Goal: Information Seeking & Learning: Learn about a topic

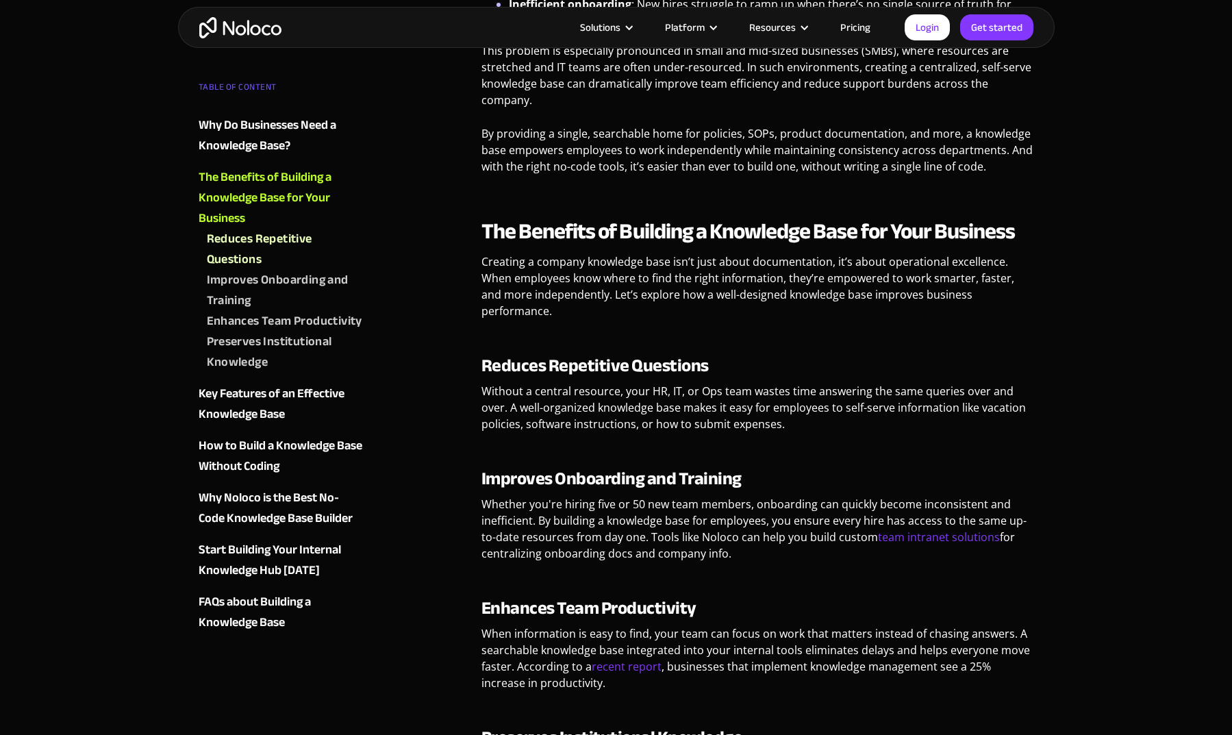
scroll to position [929, 0]
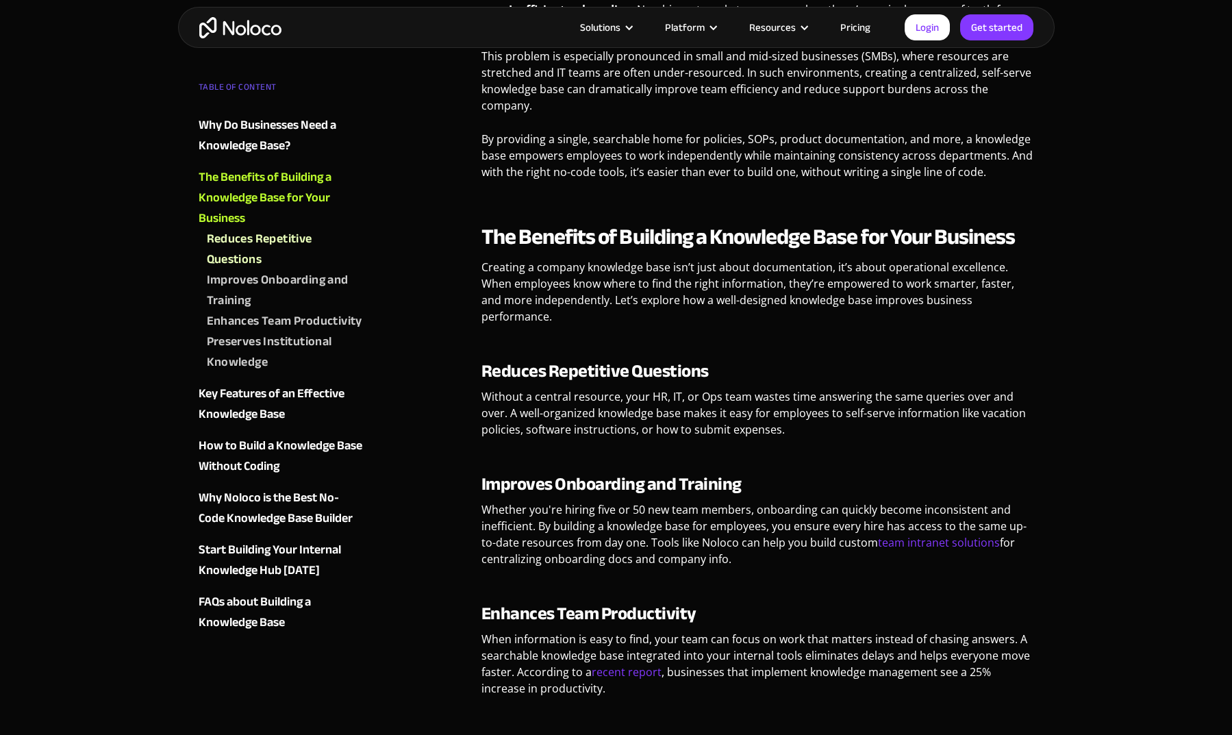
drag, startPoint x: 732, startPoint y: 525, endPoint x: 580, endPoint y: 488, distance: 156.5
click at [580, 501] on p "Whether you're hiring five or 50 new team members, onboarding can quickly becom…" at bounding box center [758, 539] width 553 height 76
click at [903, 535] on link "team intranet solutions" at bounding box center [939, 542] width 122 height 15
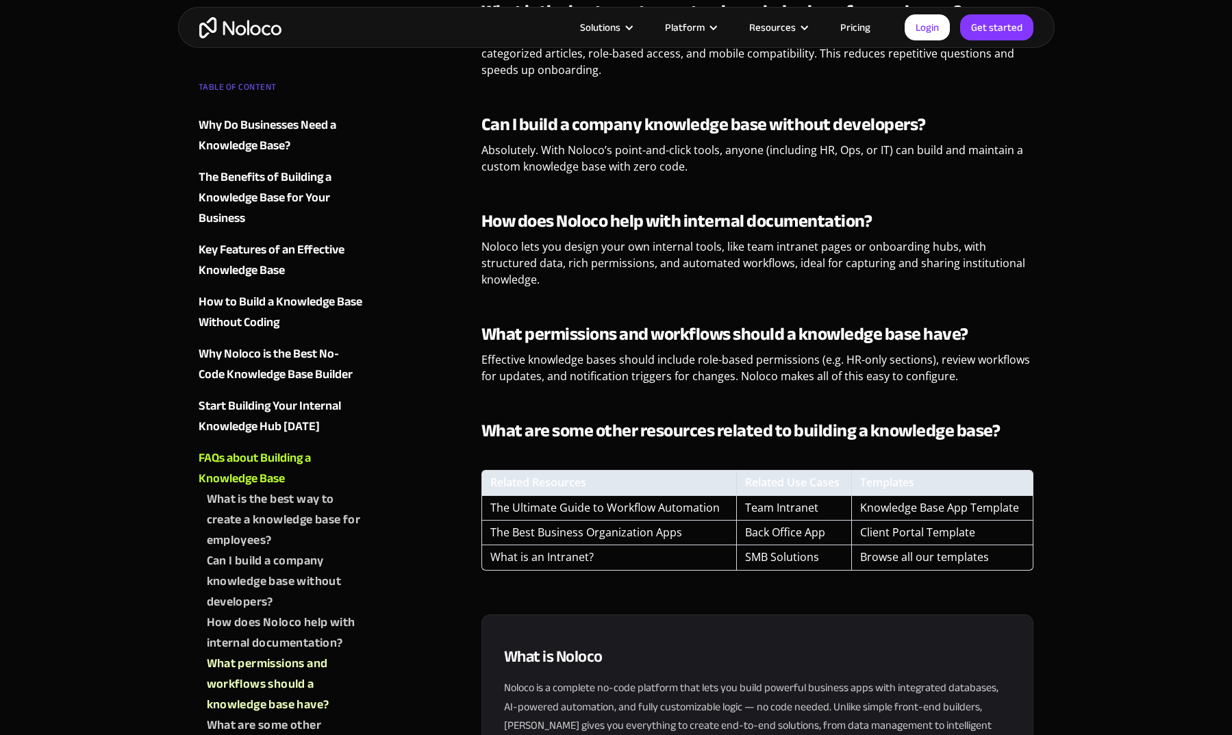
scroll to position [3385, 0]
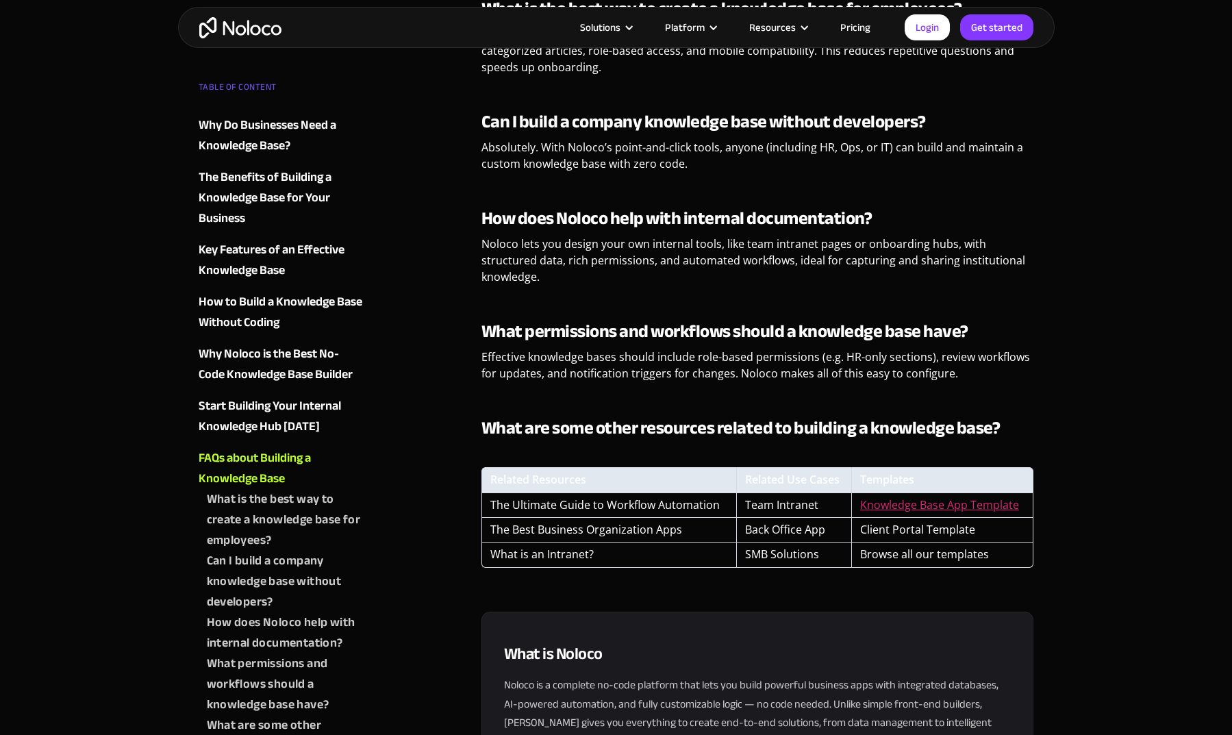
click at [884, 497] on link "Knowledge Base App Template" at bounding box center [939, 504] width 159 height 15
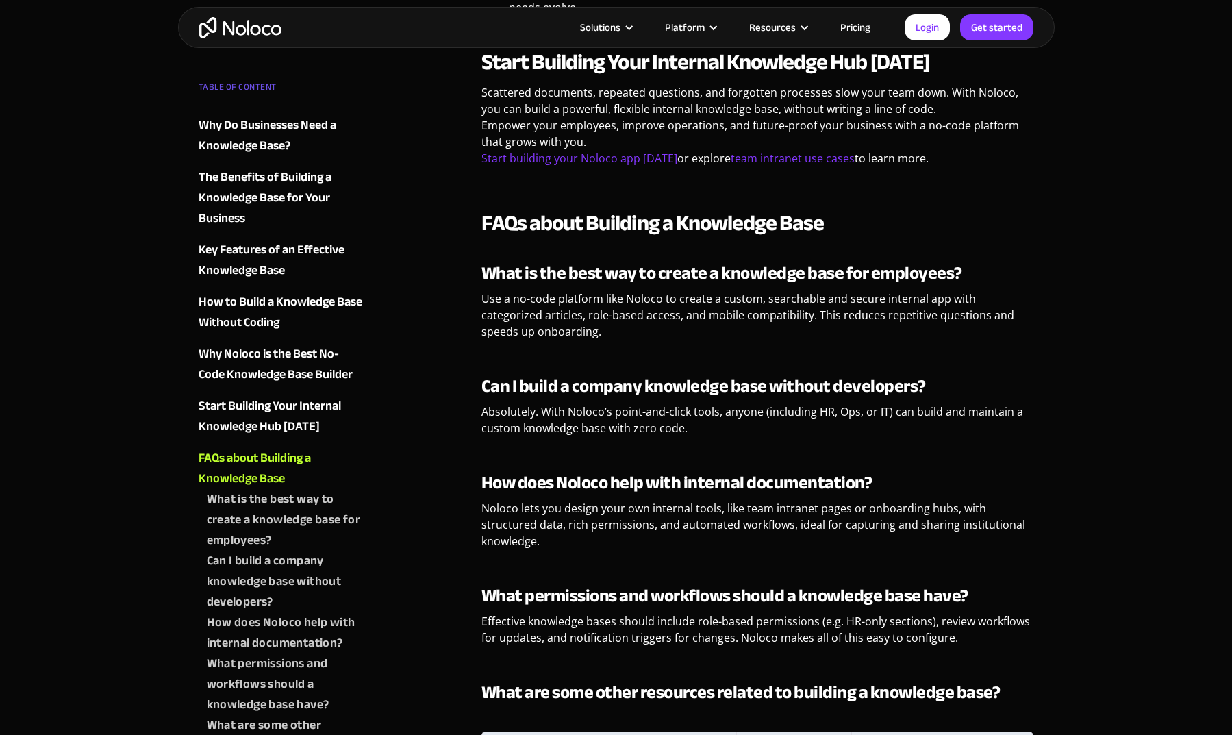
scroll to position [3067, 0]
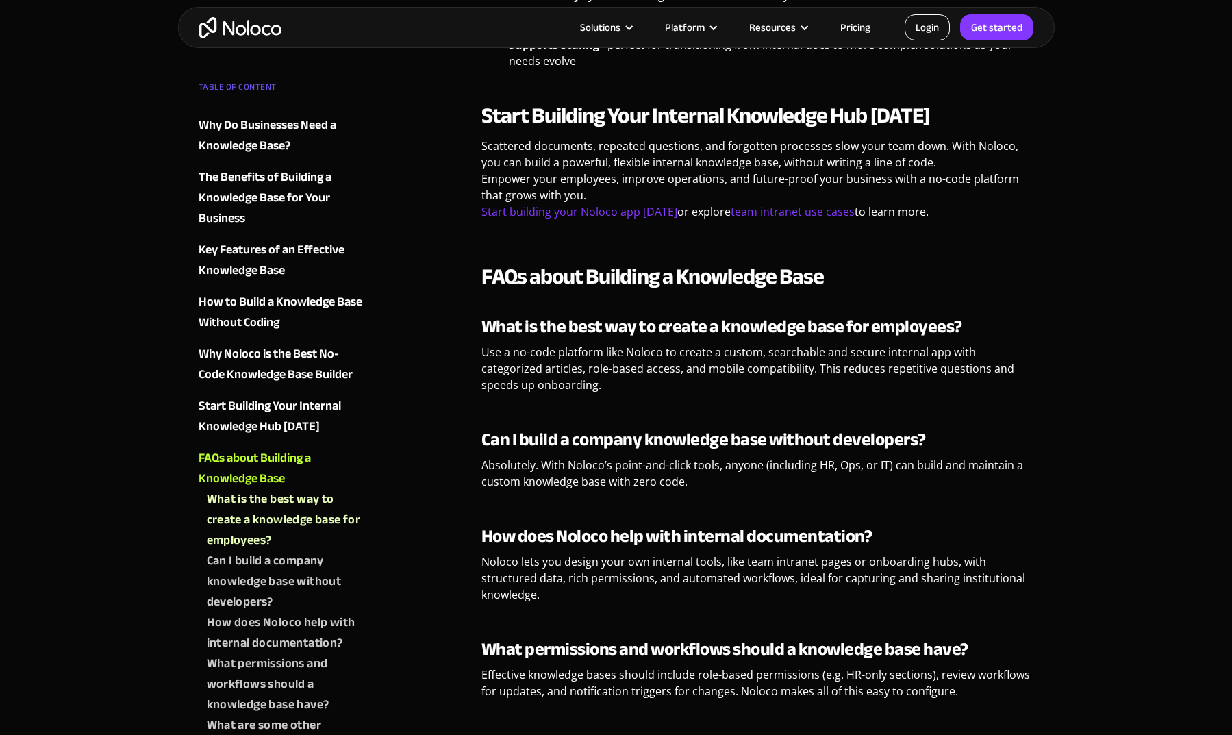
click at [935, 25] on link "Login" at bounding box center [927, 27] width 45 height 26
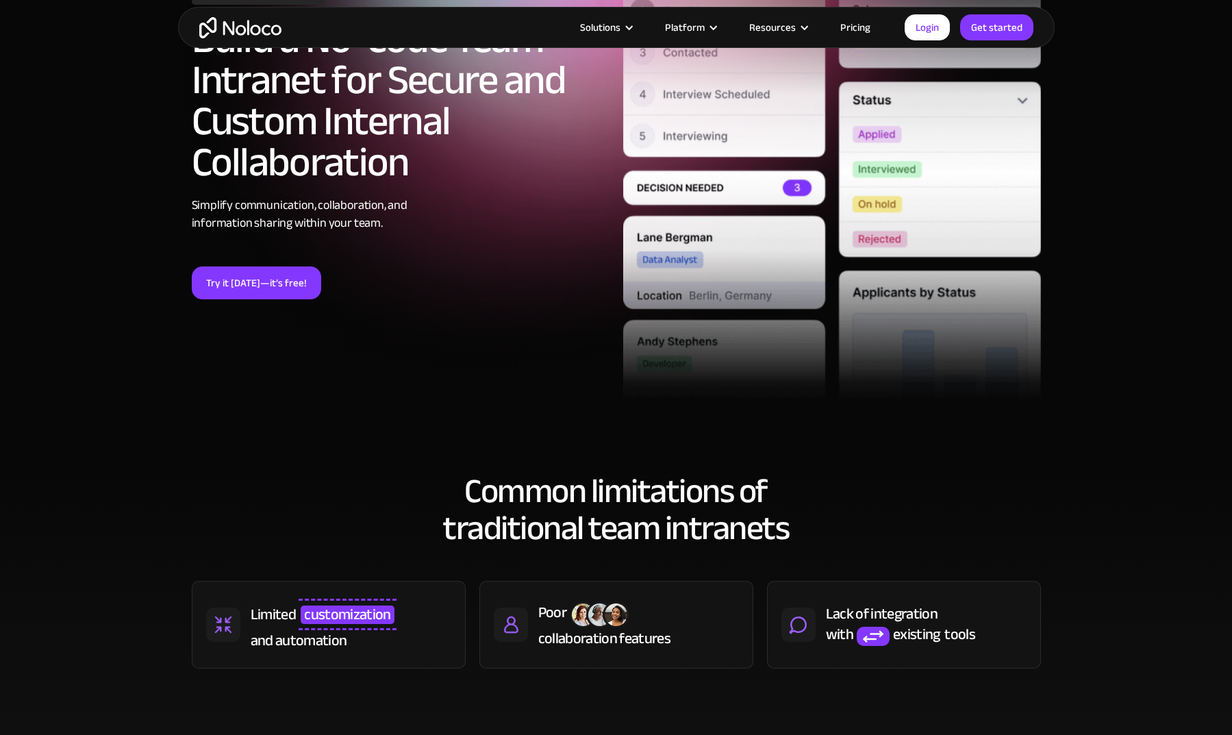
scroll to position [290, 0]
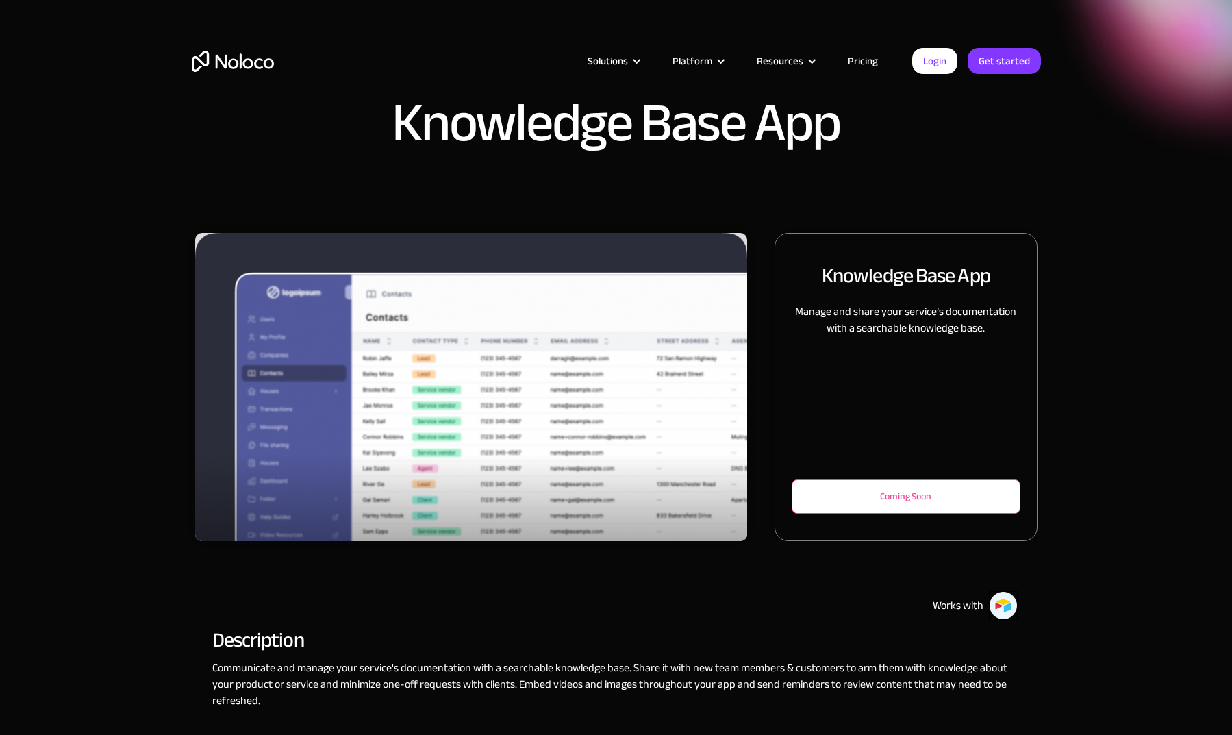
click at [849, 505] on div "Coming Soon" at bounding box center [906, 496] width 228 height 34
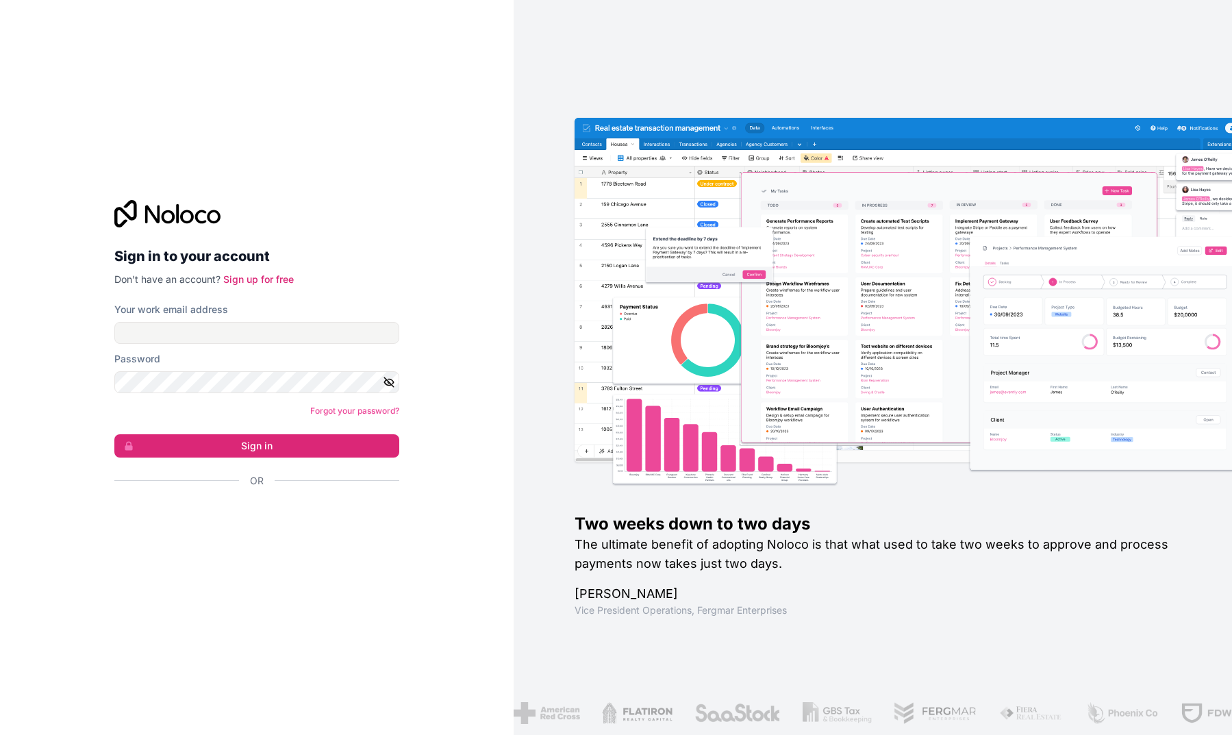
click at [290, 536] on div "Sign in to your account Don't have an account? Sign up for free Your work email…" at bounding box center [256, 367] width 307 height 379
click at [290, 522] on div "Sign in with Google. Opens in new tab" at bounding box center [251, 518] width 274 height 30
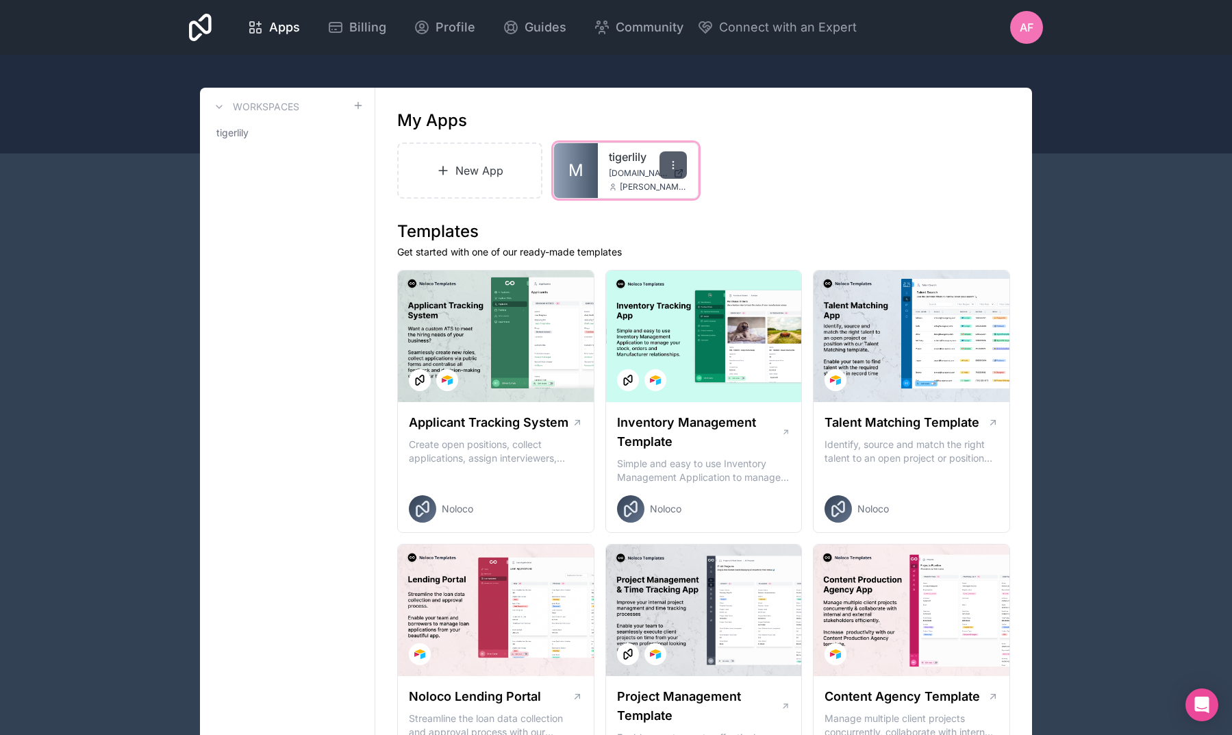
click at [671, 156] on div at bounding box center [673, 164] width 27 height 27
click at [727, 171] on div "New App M tigerlily tigerlily.noloco.co andrew@tigerlilymedia.com" at bounding box center [703, 170] width 613 height 56
click at [623, 171] on span "tigerlily.noloco.co" at bounding box center [638, 173] width 59 height 11
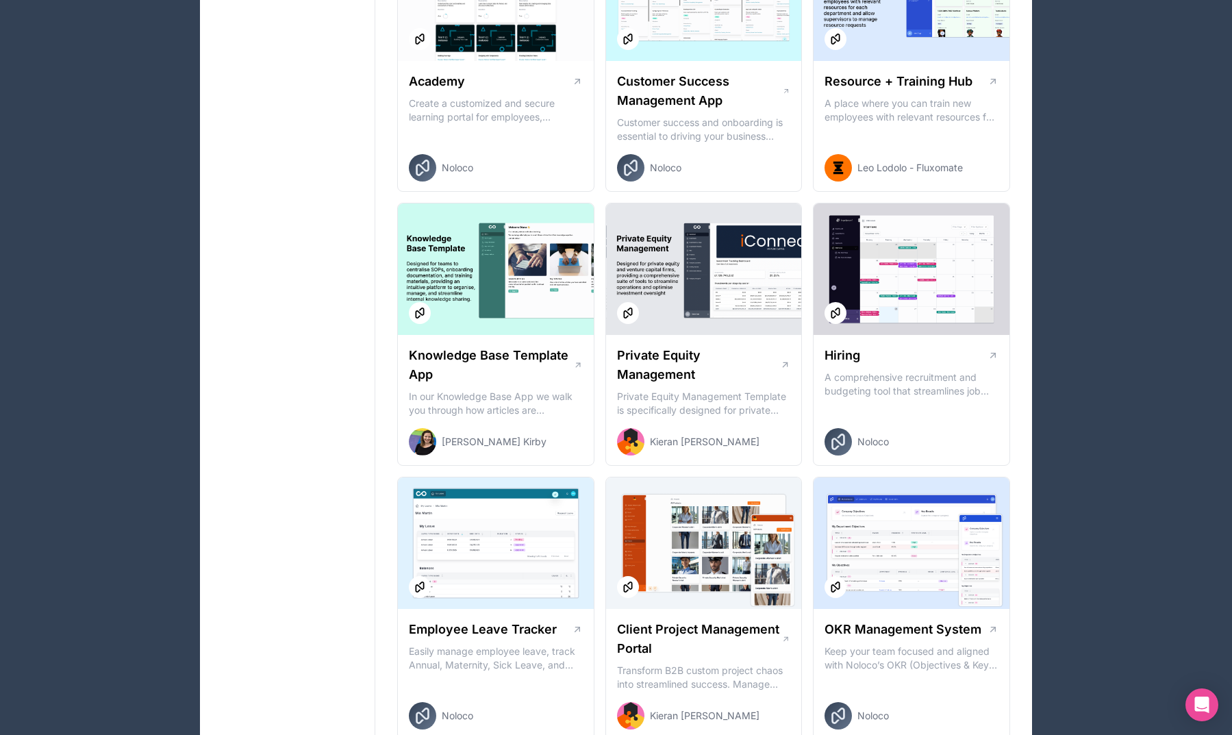
scroll to position [1438, 0]
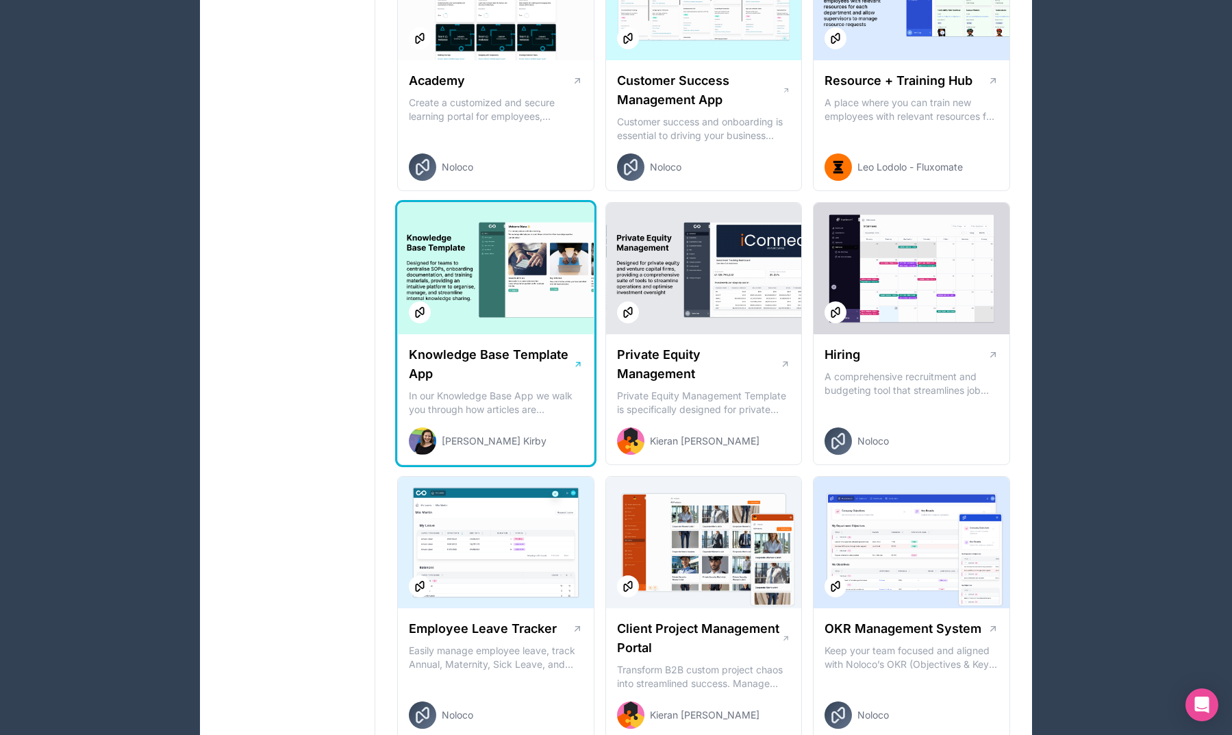
click at [506, 373] on h1 "Knowledge Base Template App" at bounding box center [491, 364] width 164 height 38
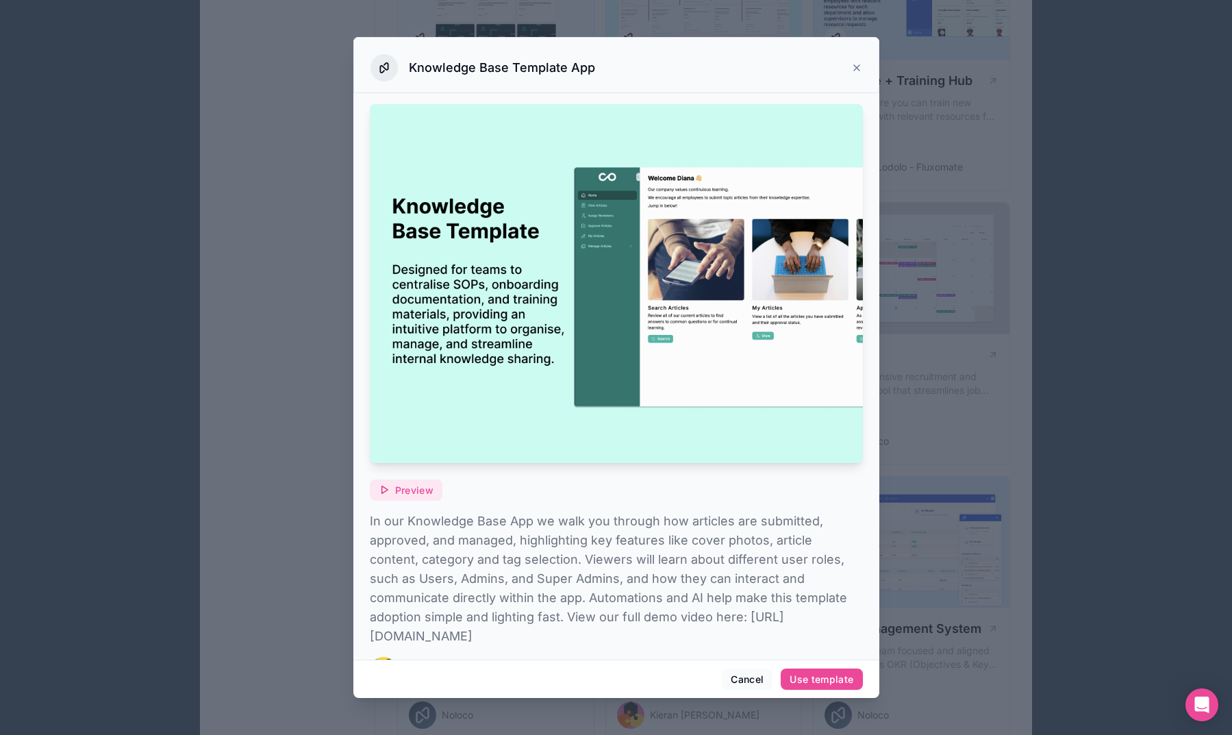
click at [419, 488] on span "Preview" at bounding box center [414, 490] width 38 height 12
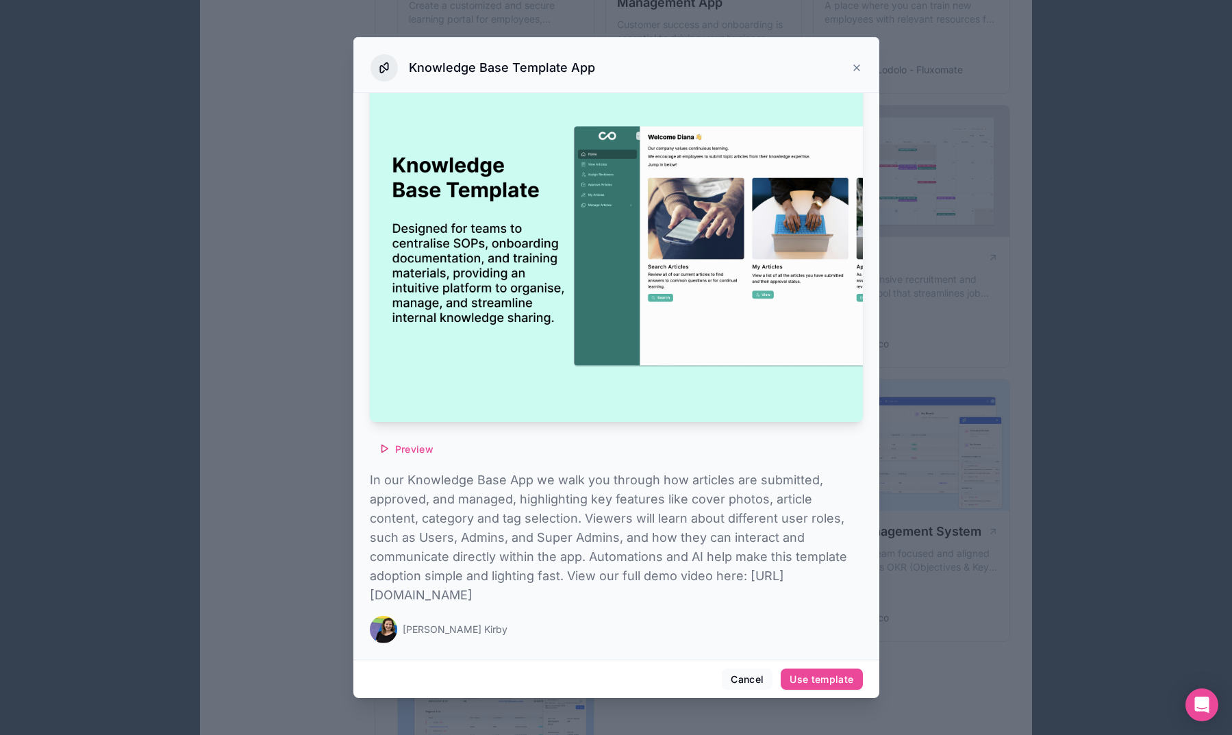
scroll to position [38, 0]
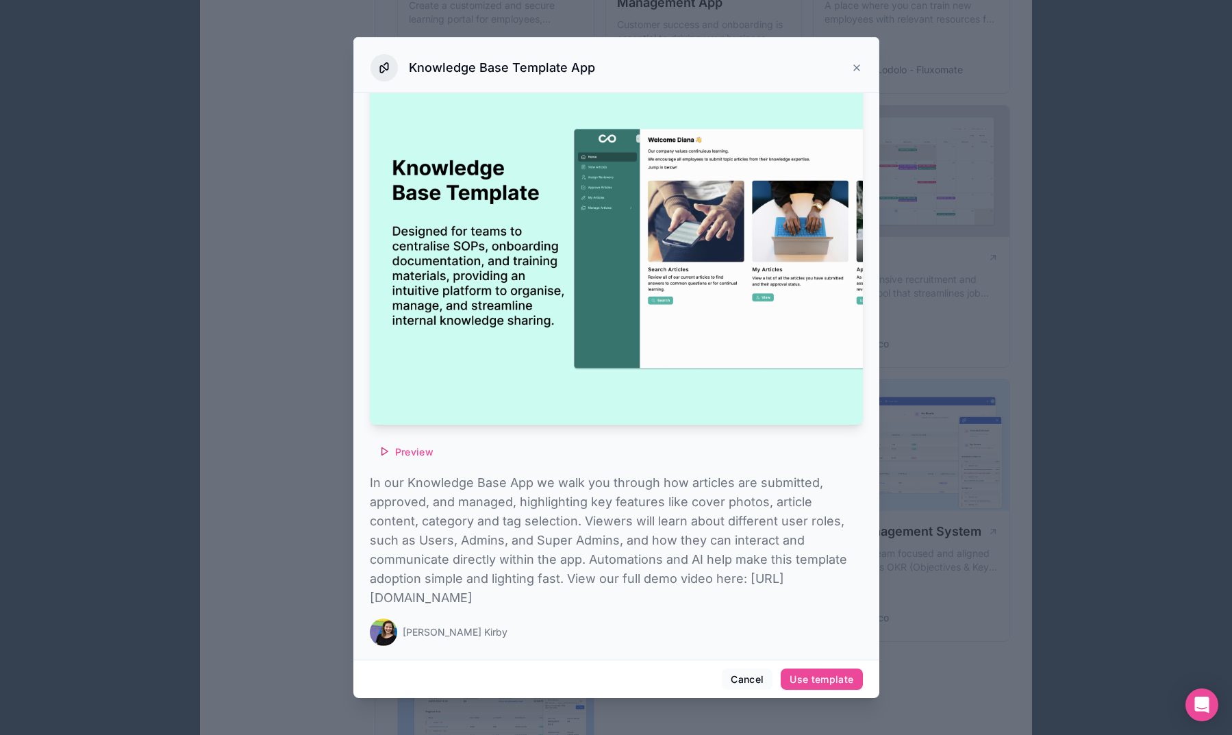
click at [295, 402] on div at bounding box center [616, 367] width 1232 height 735
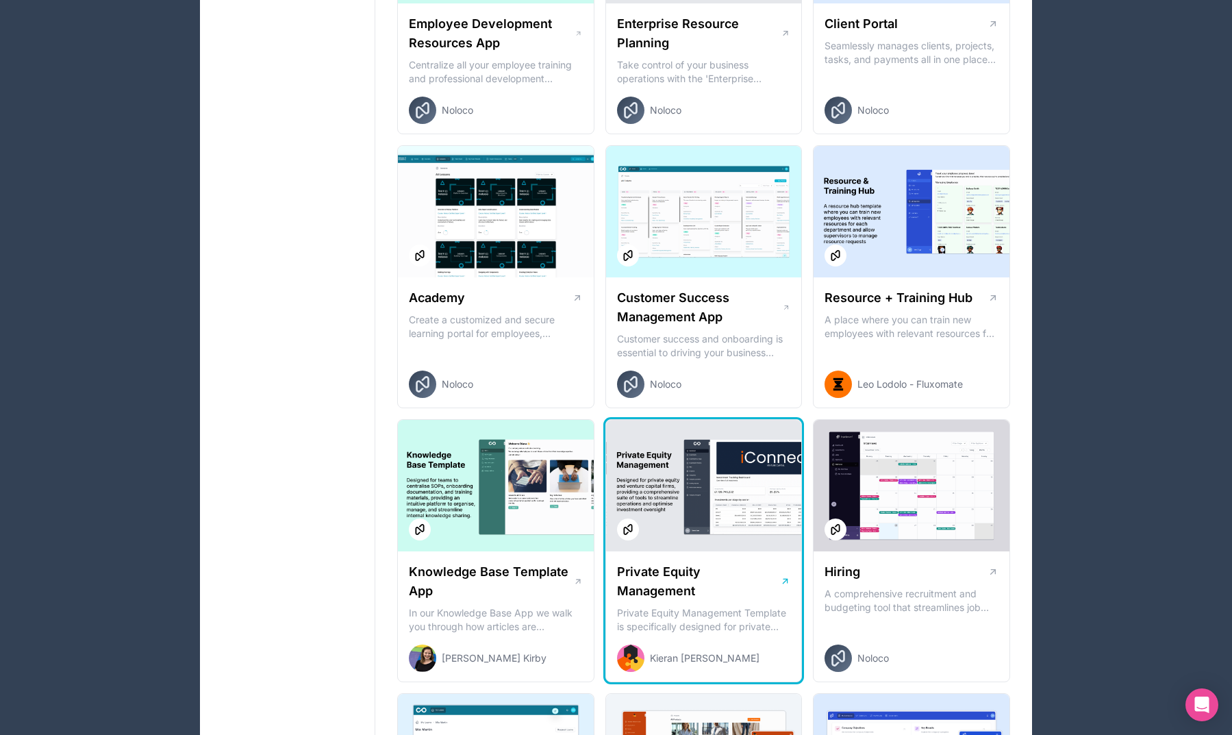
scroll to position [1197, 0]
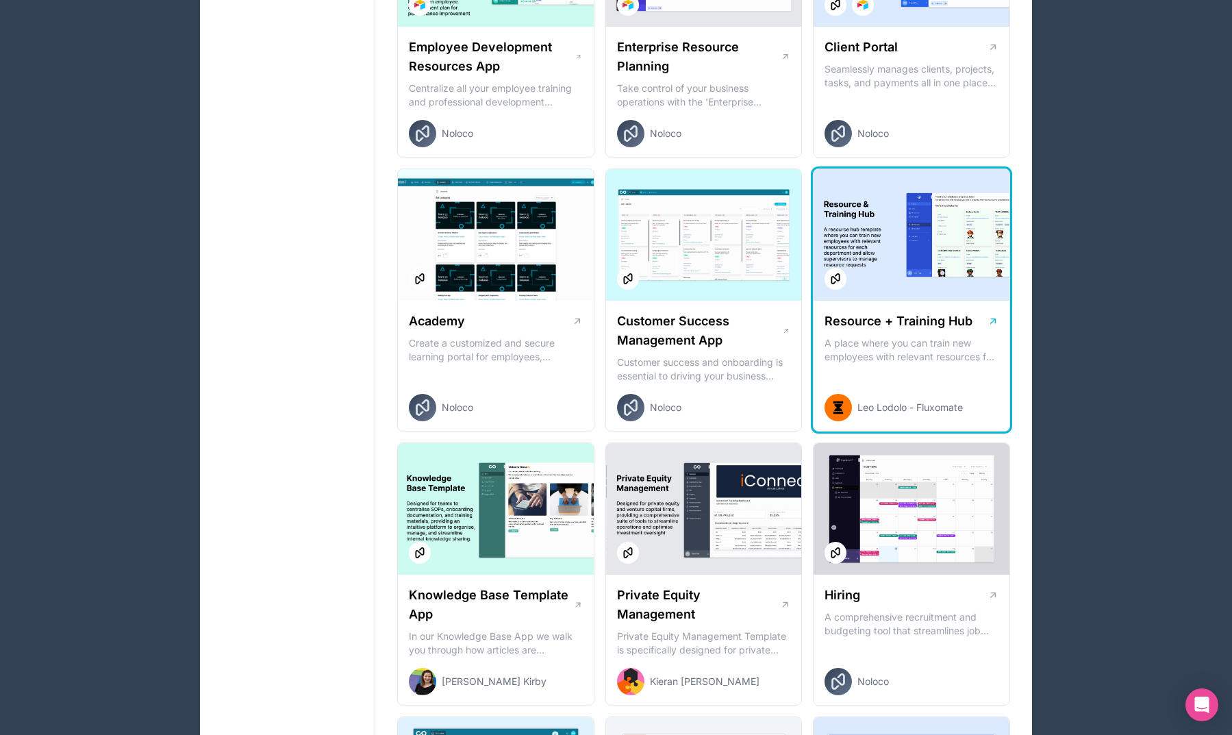
click at [889, 364] on div "Resource + Training Hub A place where you can train new employees with relevant…" at bounding box center [912, 367] width 196 height 132
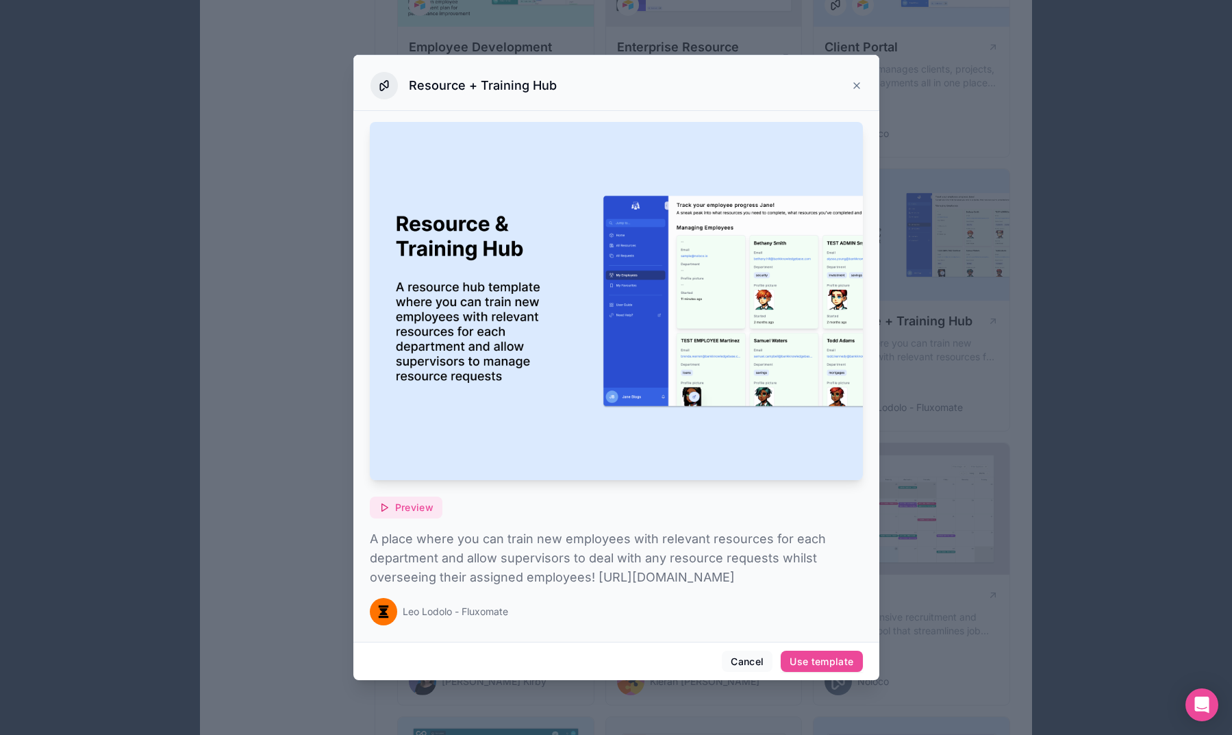
click at [410, 501] on span "Preview" at bounding box center [414, 507] width 38 height 12
